Goal: Information Seeking & Learning: Learn about a topic

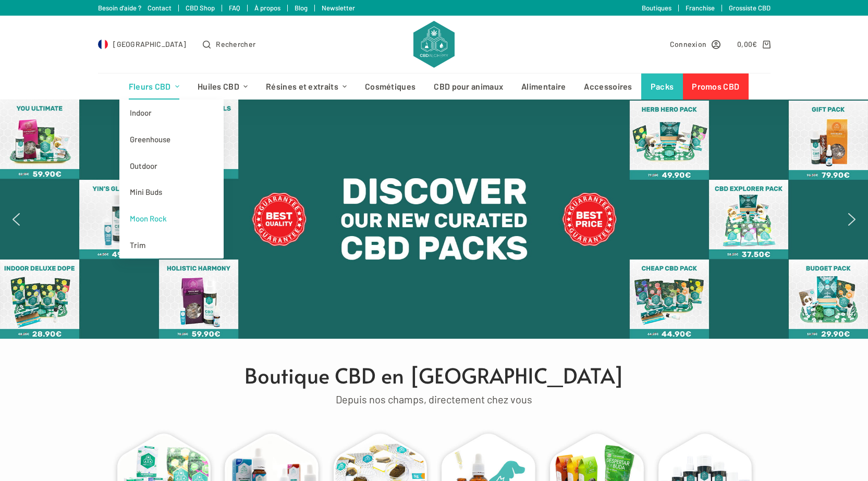
click at [175, 221] on link "Moon Rock" at bounding box center [171, 219] width 104 height 27
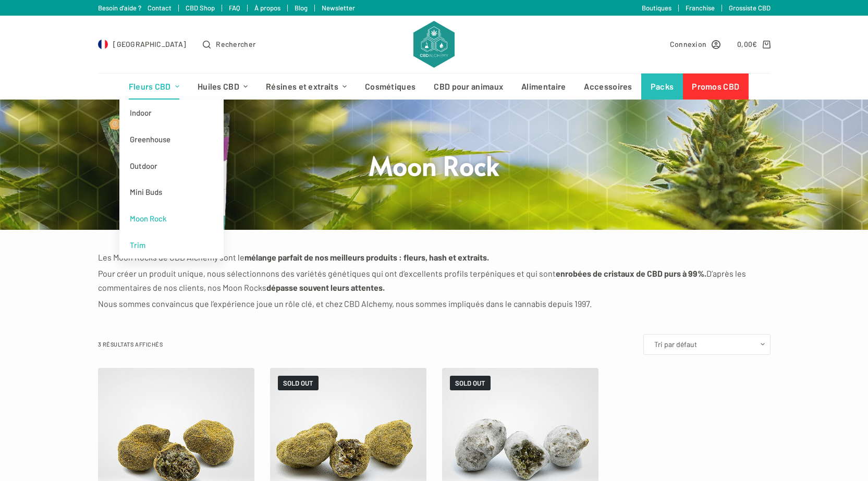
click at [156, 246] on link "Trim" at bounding box center [171, 245] width 104 height 27
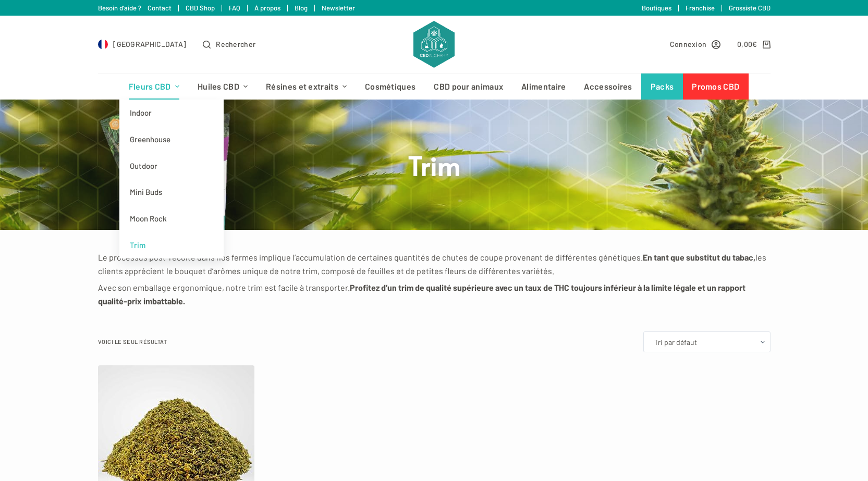
click at [173, 89] on link "Fleurs CBD" at bounding box center [153, 87] width 69 height 26
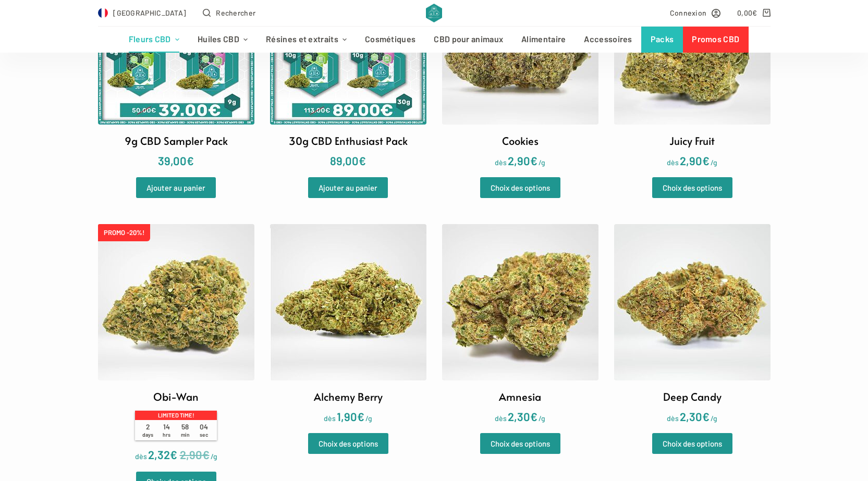
scroll to position [574, 0]
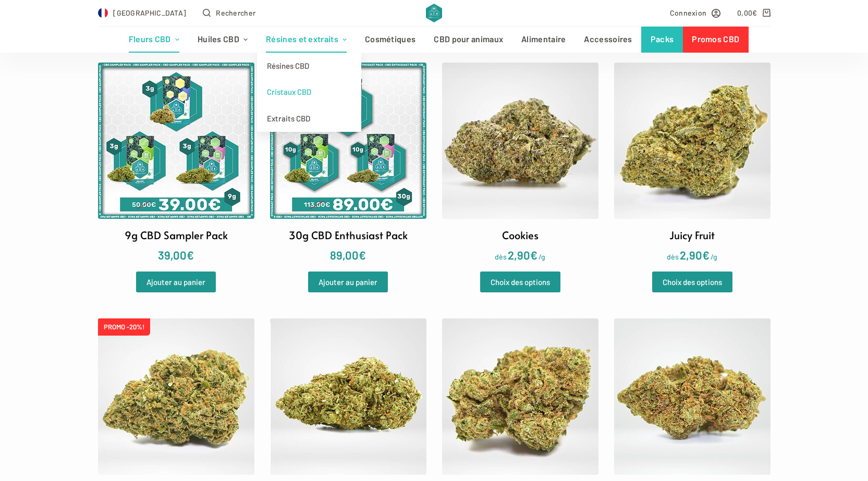
click at [313, 96] on link "Cristaux CBD" at bounding box center [309, 92] width 104 height 27
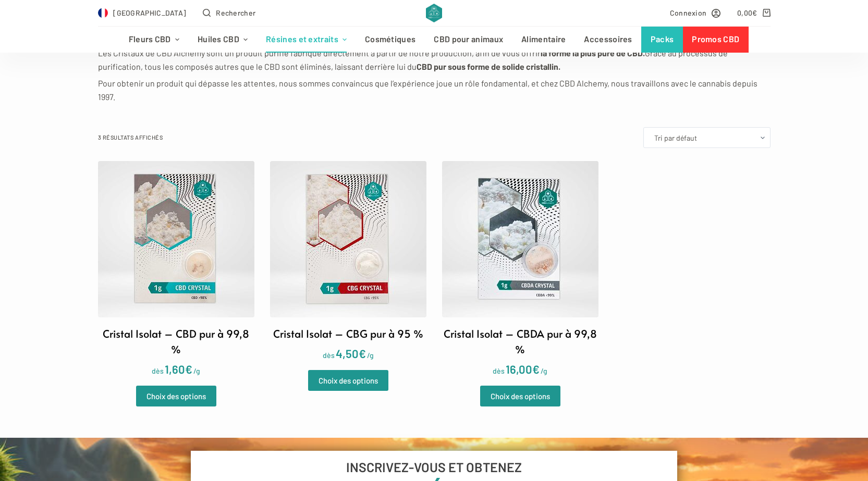
scroll to position [261, 0]
